Goal: Navigation & Orientation: Find specific page/section

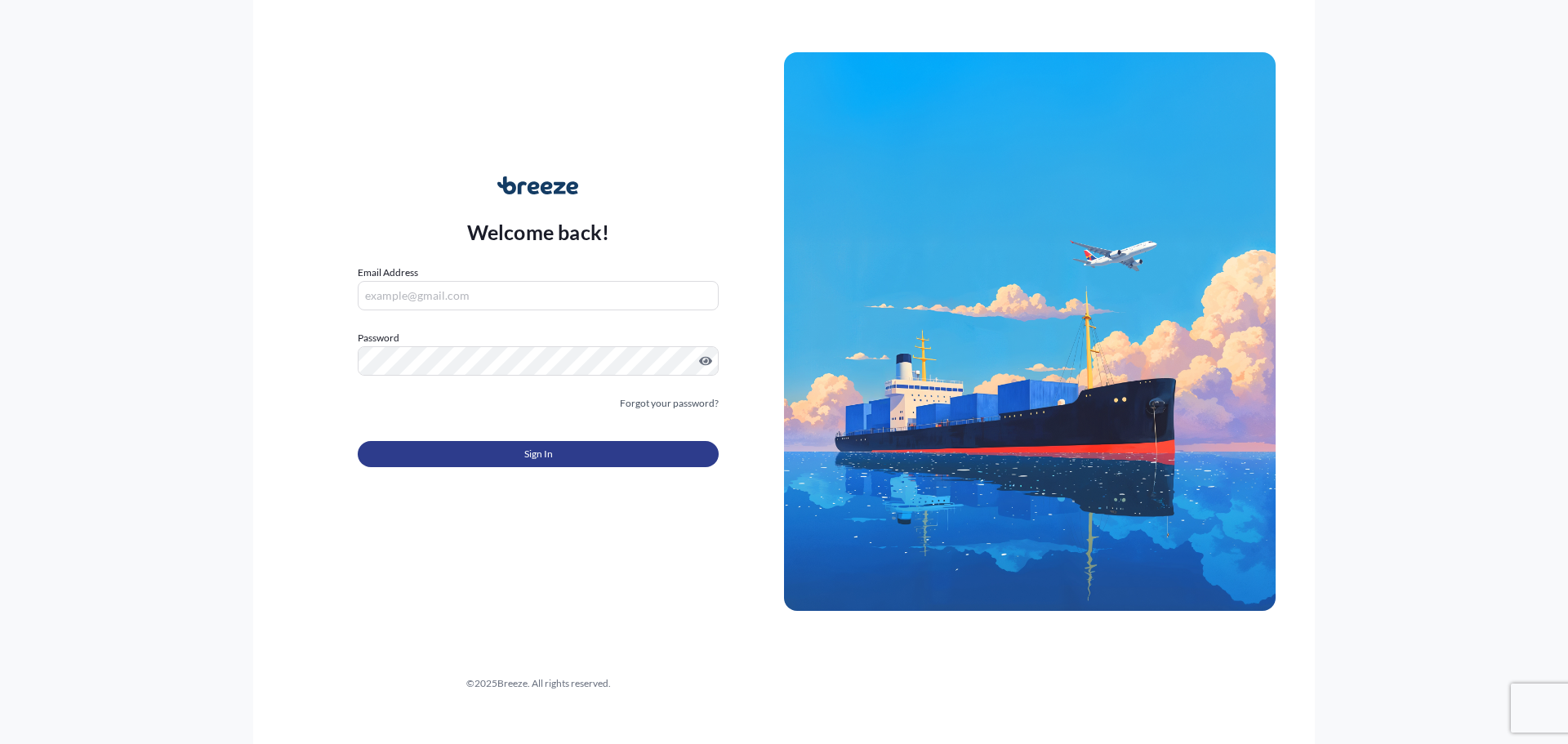
type input "[PERSON_NAME][EMAIL_ADDRESS][DOMAIN_NAME]"
click at [563, 450] on button "Sign In" at bounding box center [538, 453] width 361 height 26
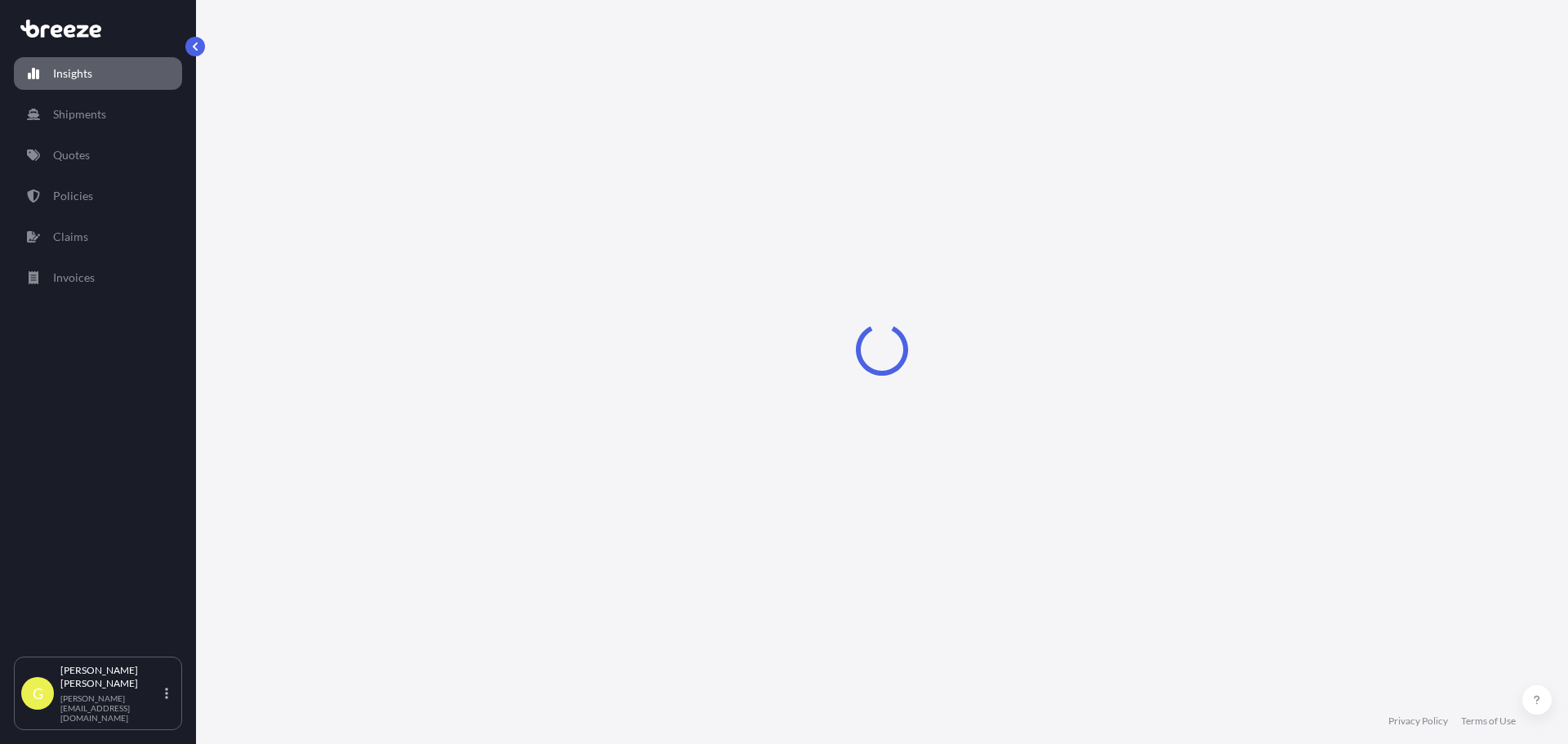
select select "2025"
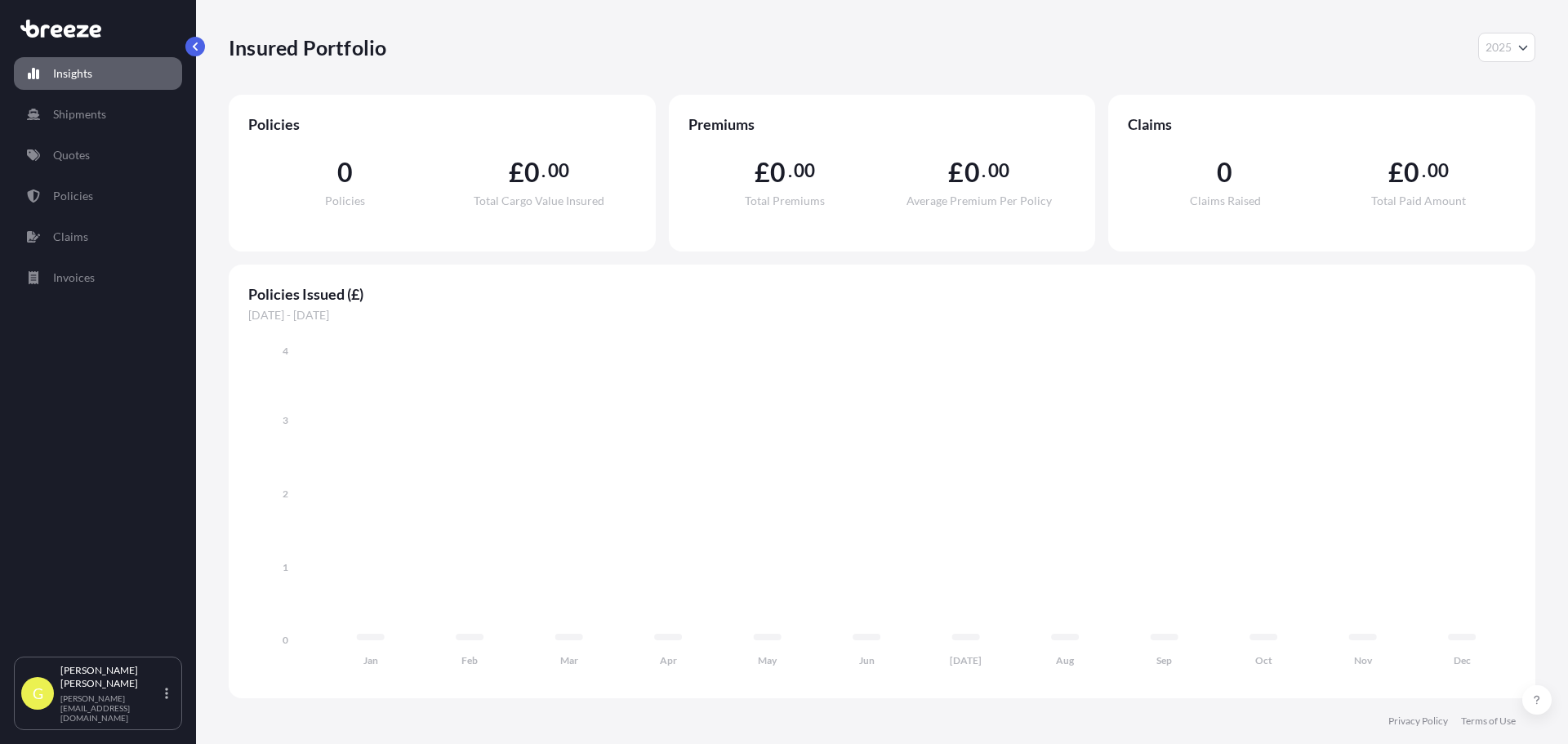
drag, startPoint x: 1467, startPoint y: 2, endPoint x: 1442, endPoint y: 409, distance: 407.8
click at [1442, 409] on icon "Jan Feb Mar Apr May Jun [DATE] Aug Sep Oct Nov Dec 0 1 2 3 4" at bounding box center [882, 510] width 1268 height 336
click at [114, 142] on link "Quotes" at bounding box center [98, 155] width 168 height 33
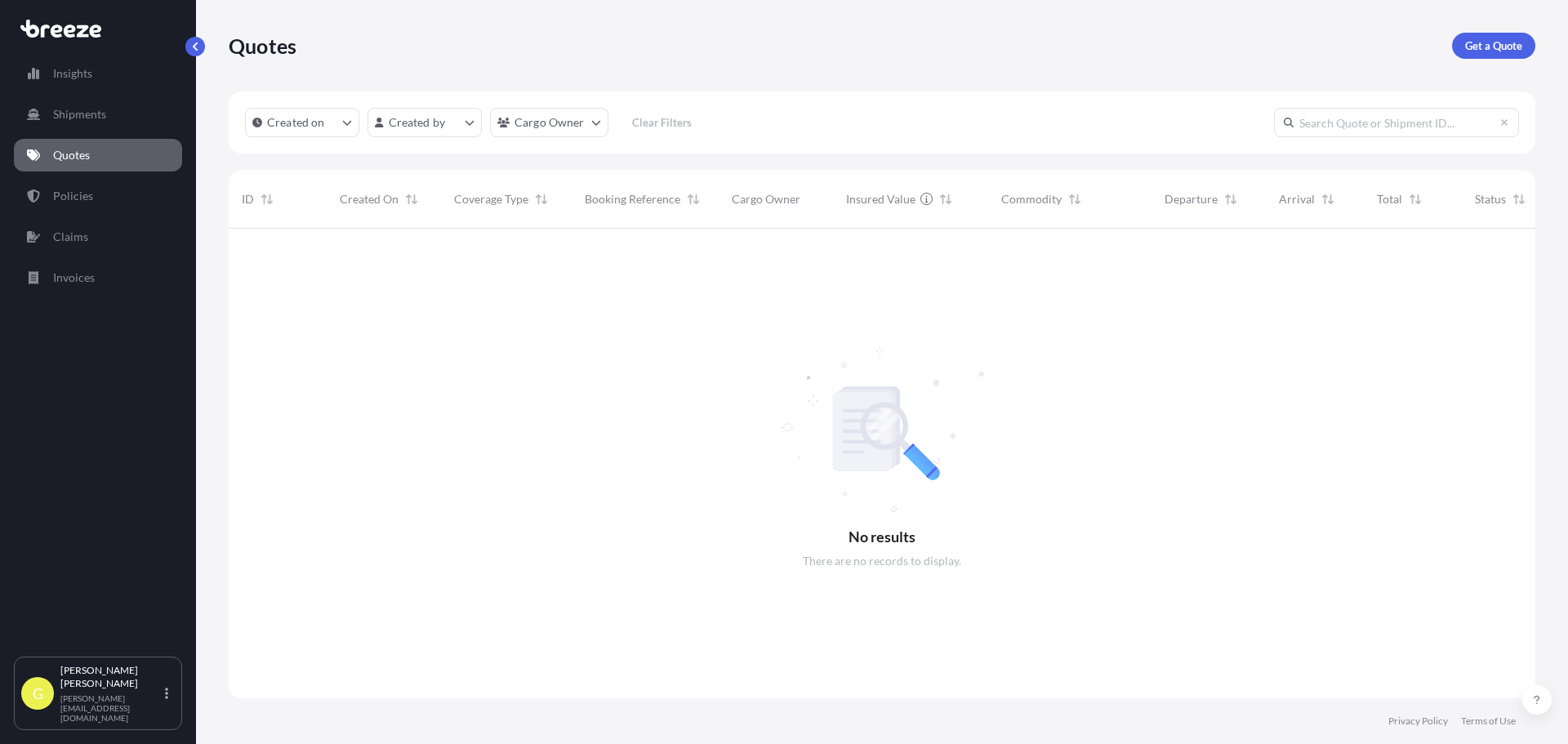
scroll to position [516, 1295]
click at [92, 198] on link "Policies" at bounding box center [98, 195] width 168 height 33
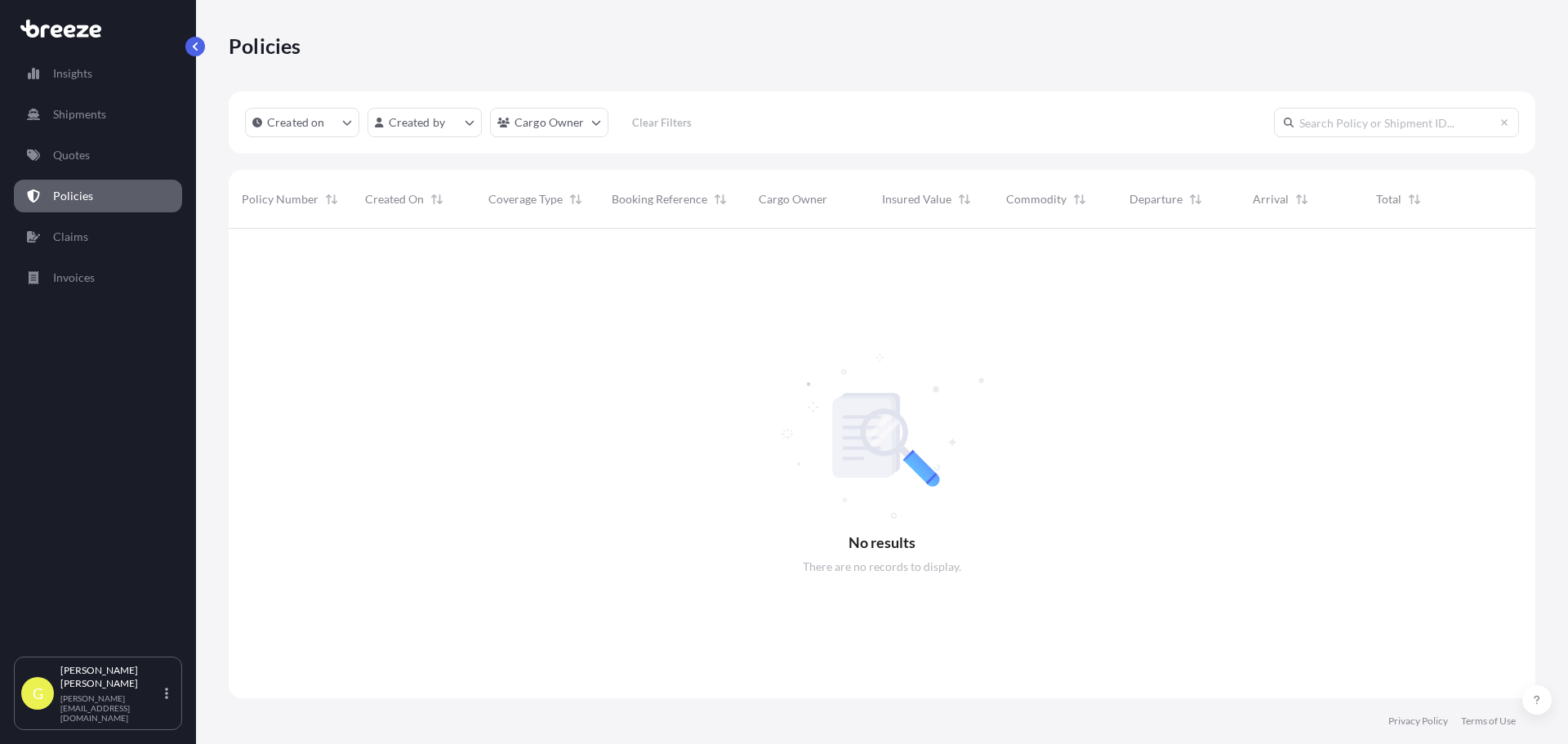
scroll to position [516, 1295]
click at [59, 169] on link "Quotes" at bounding box center [98, 155] width 168 height 33
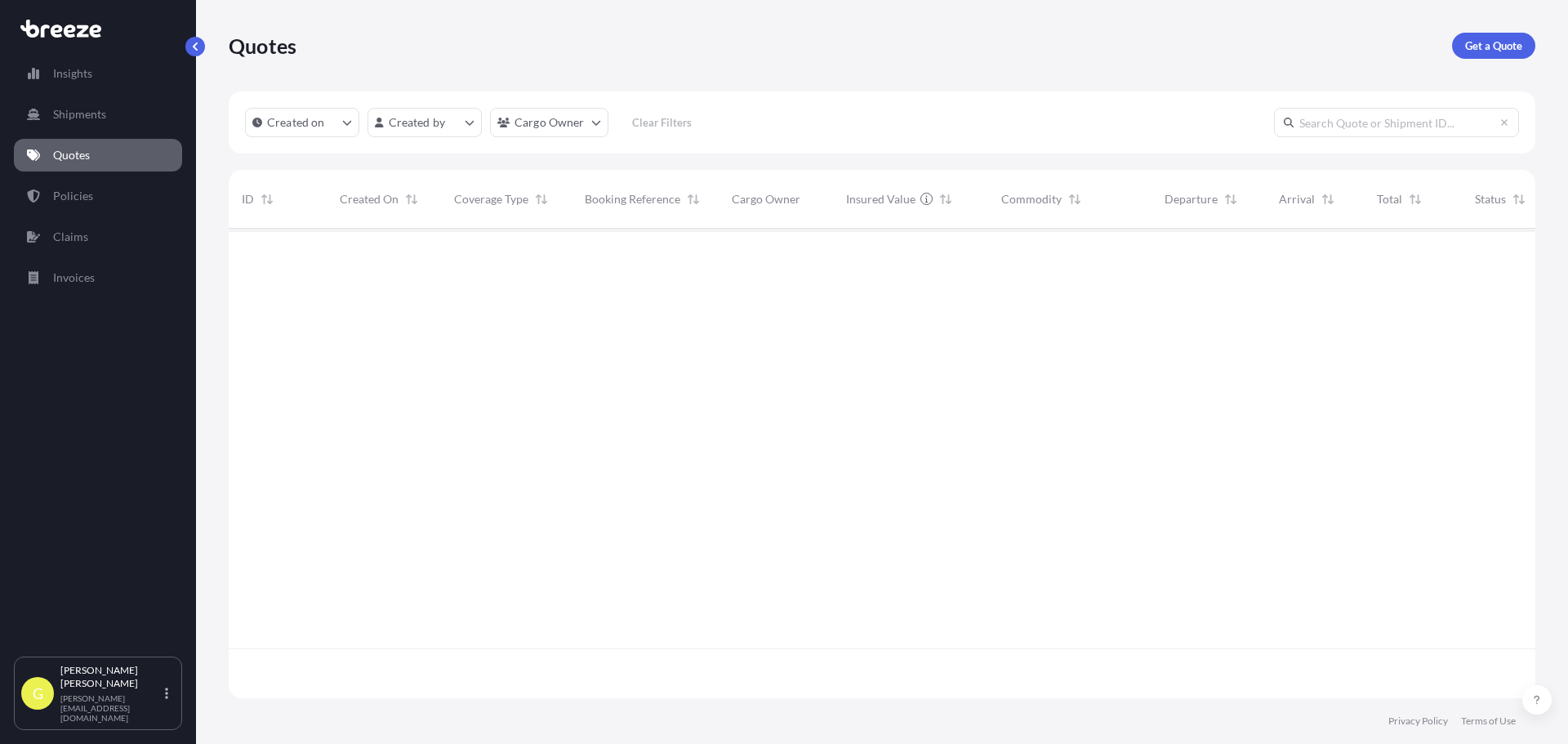
scroll to position [466, 1295]
click at [82, 205] on link "Policies" at bounding box center [98, 195] width 168 height 33
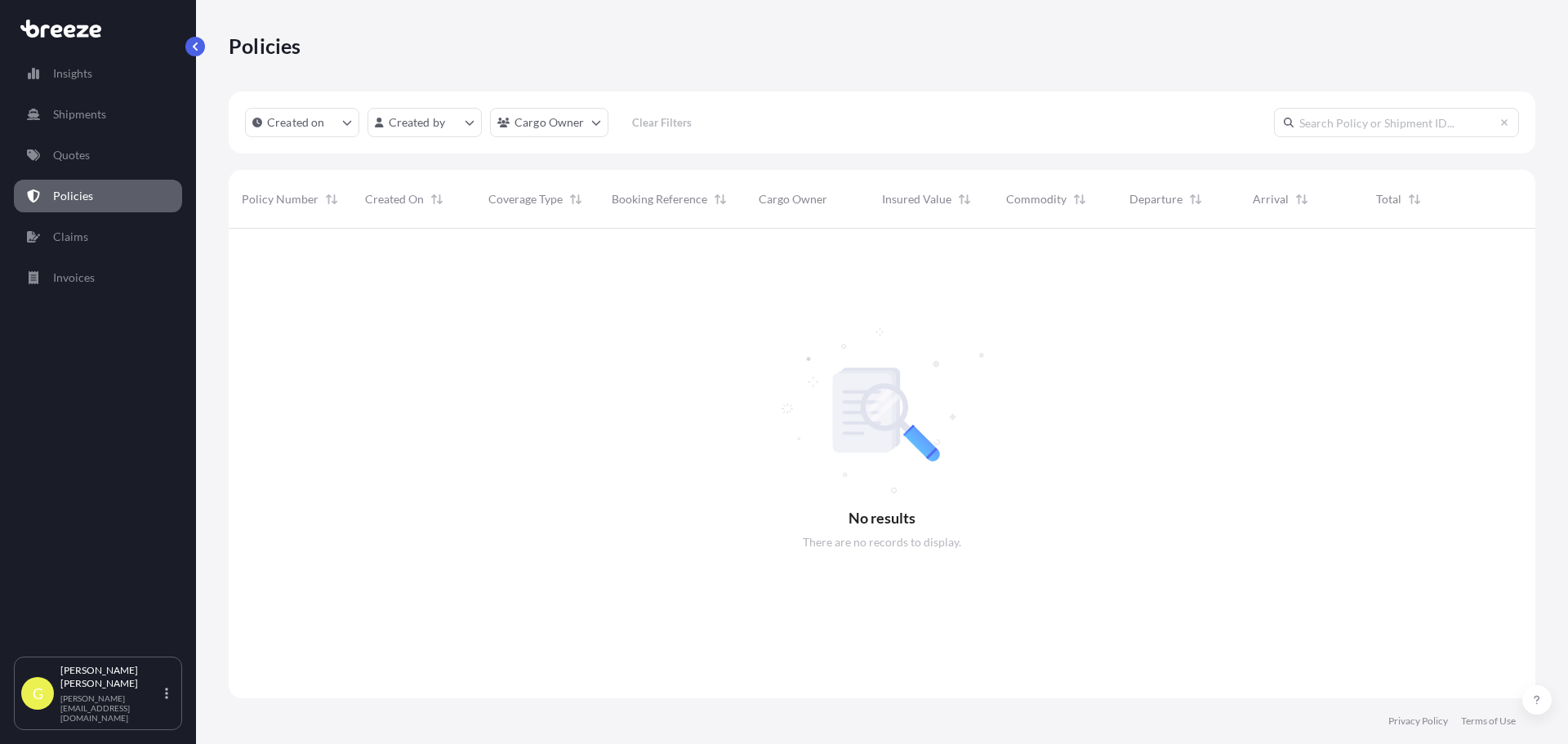
scroll to position [516, 1295]
click at [1180, 517] on div at bounding box center [882, 463] width 1307 height 469
